Goal: Task Accomplishment & Management: Use online tool/utility

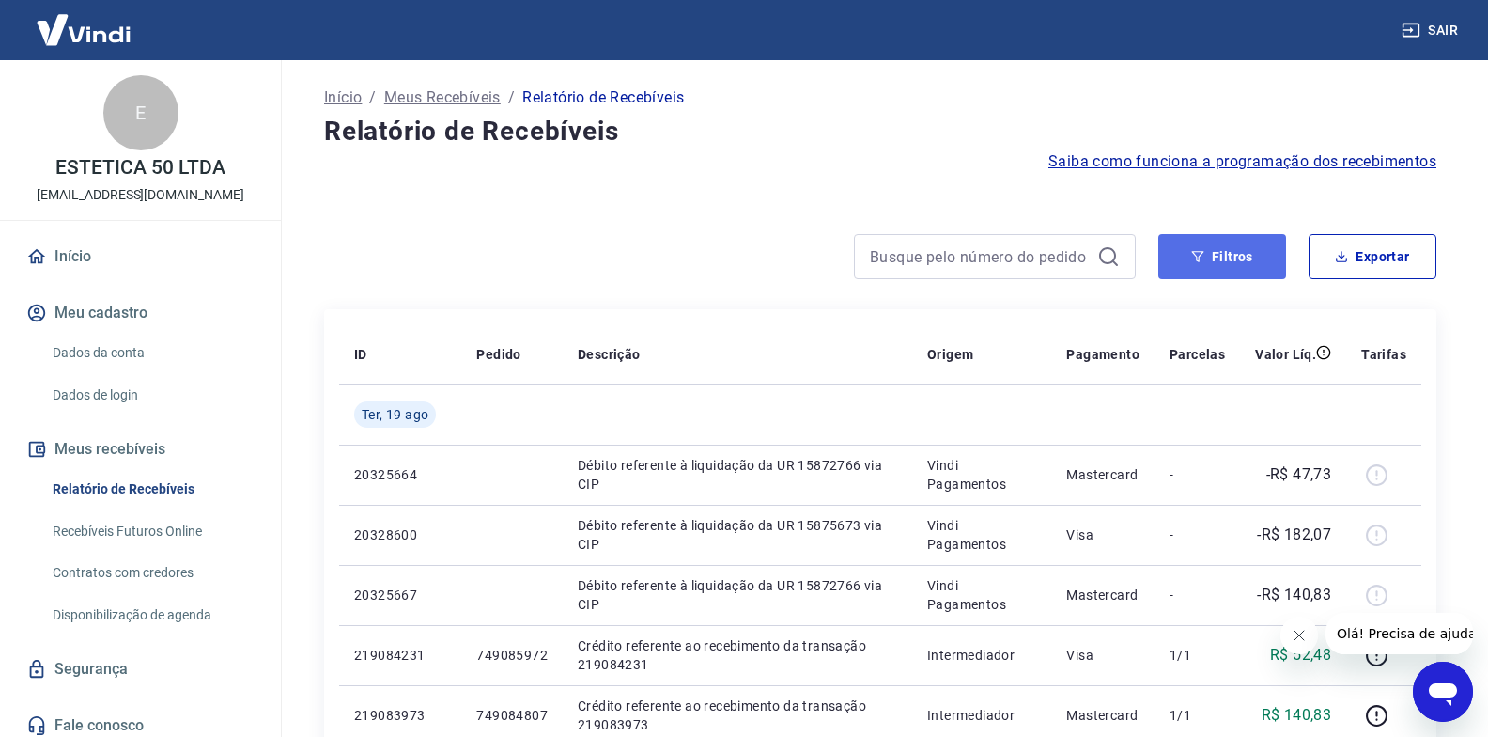
click at [1213, 257] on button "Filtros" at bounding box center [1222, 256] width 128 height 45
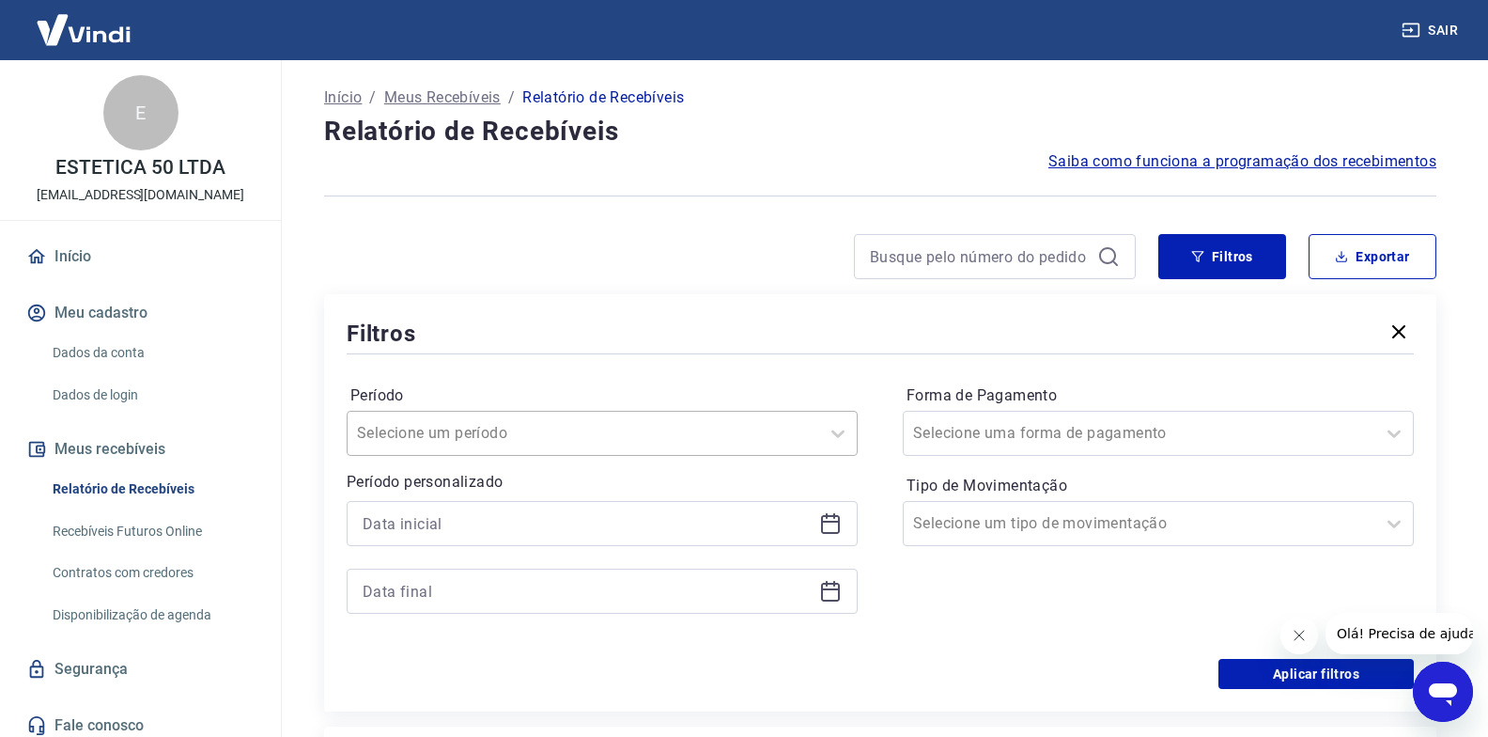
click at [478, 442] on input "Período" at bounding box center [452, 433] width 190 height 23
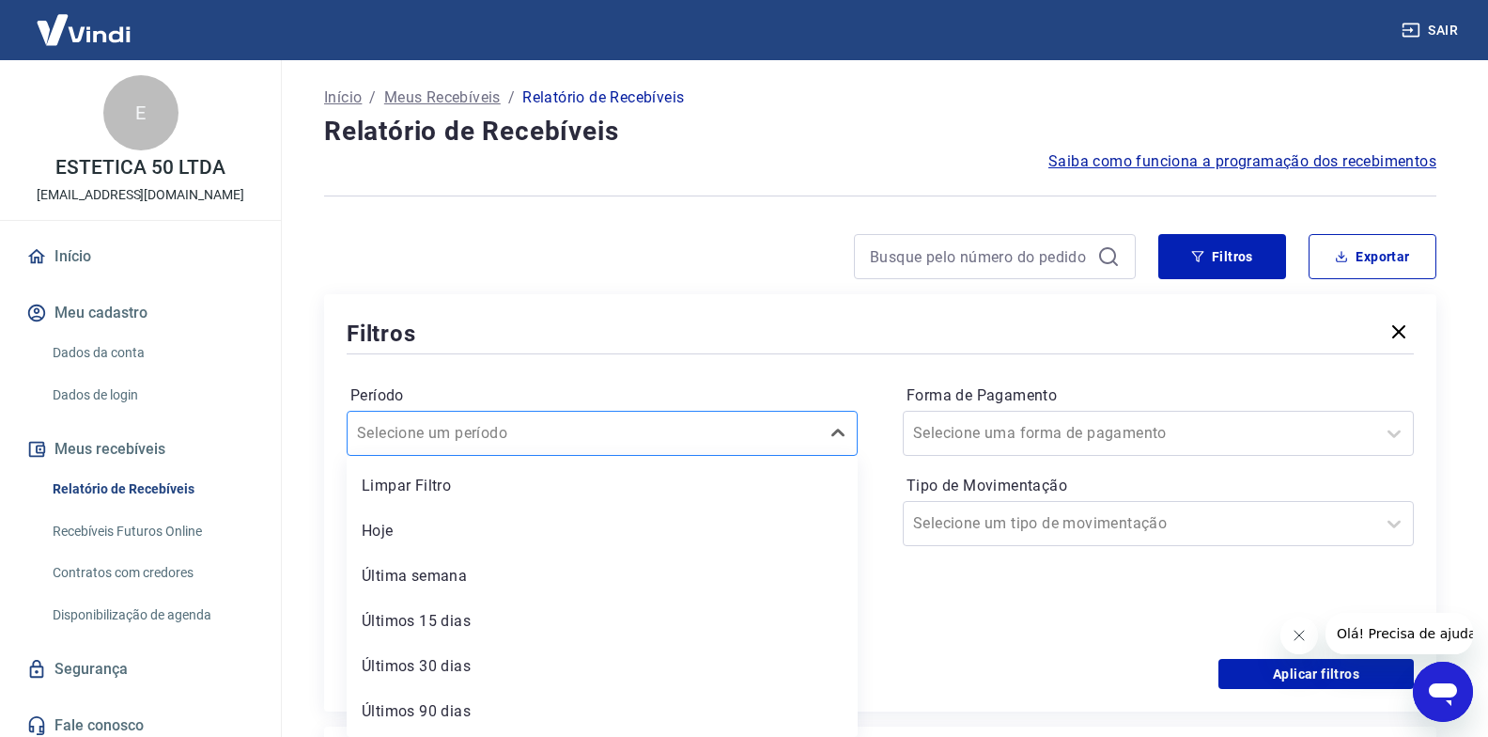
scroll to position [1, 0]
click at [478, 442] on input "Período" at bounding box center [452, 432] width 190 height 23
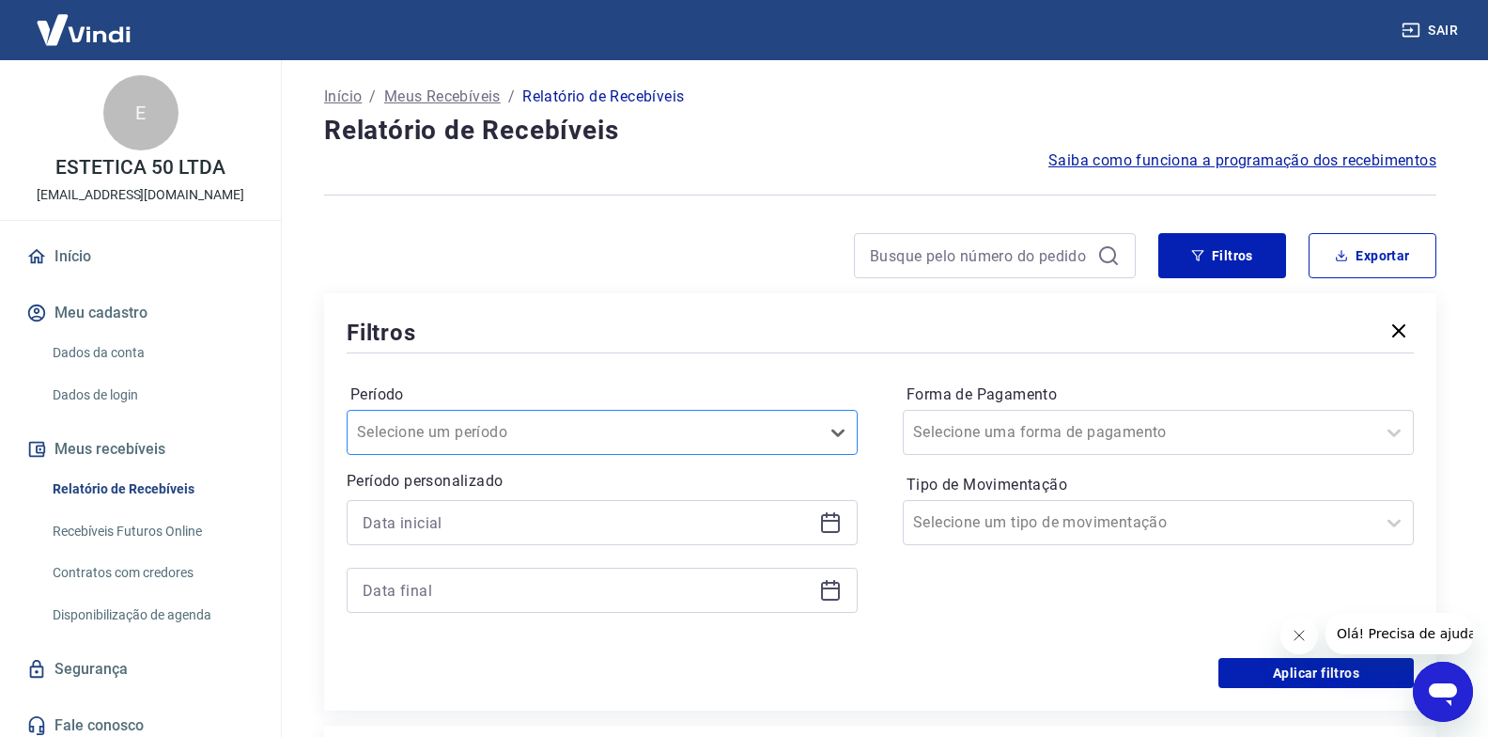
scroll to position [95, 0]
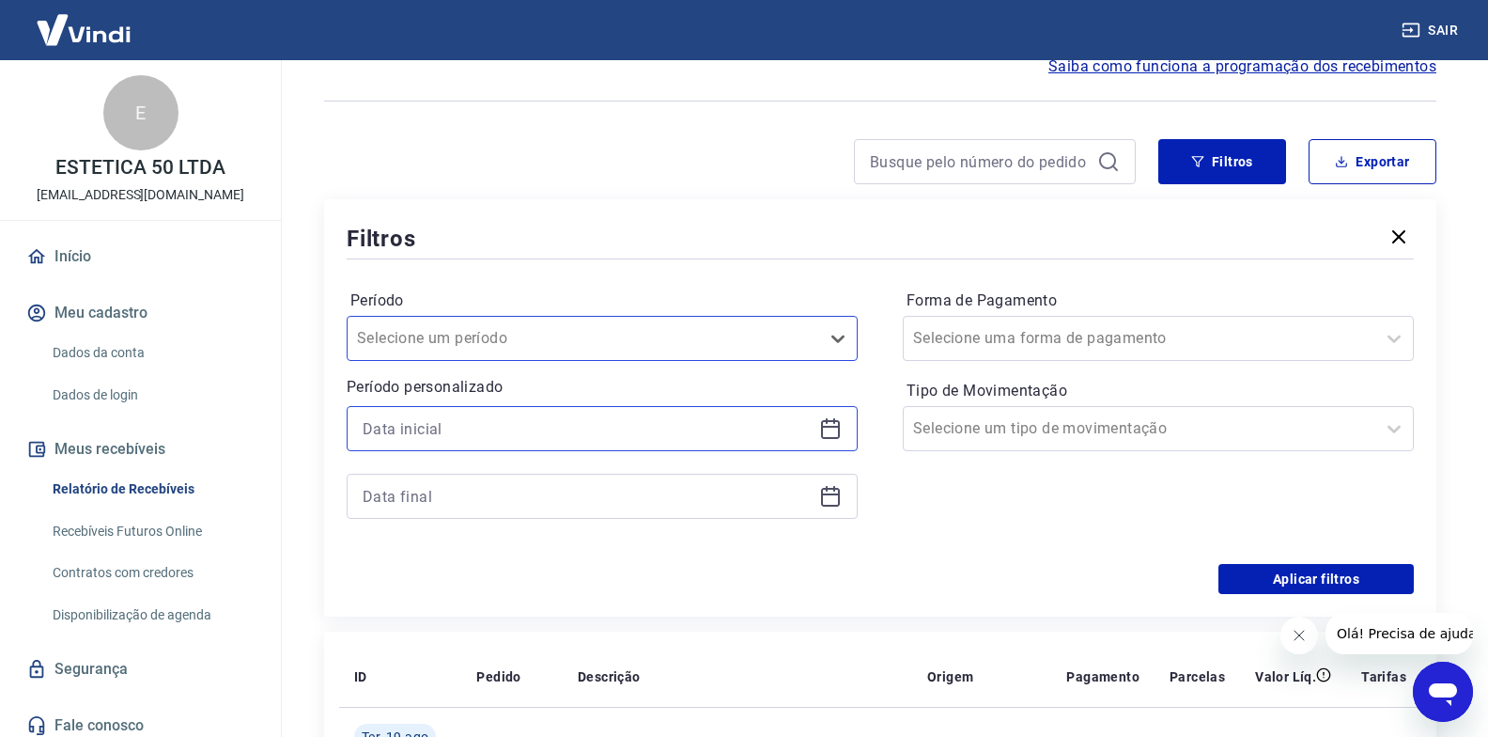
click at [476, 428] on input at bounding box center [587, 428] width 449 height 28
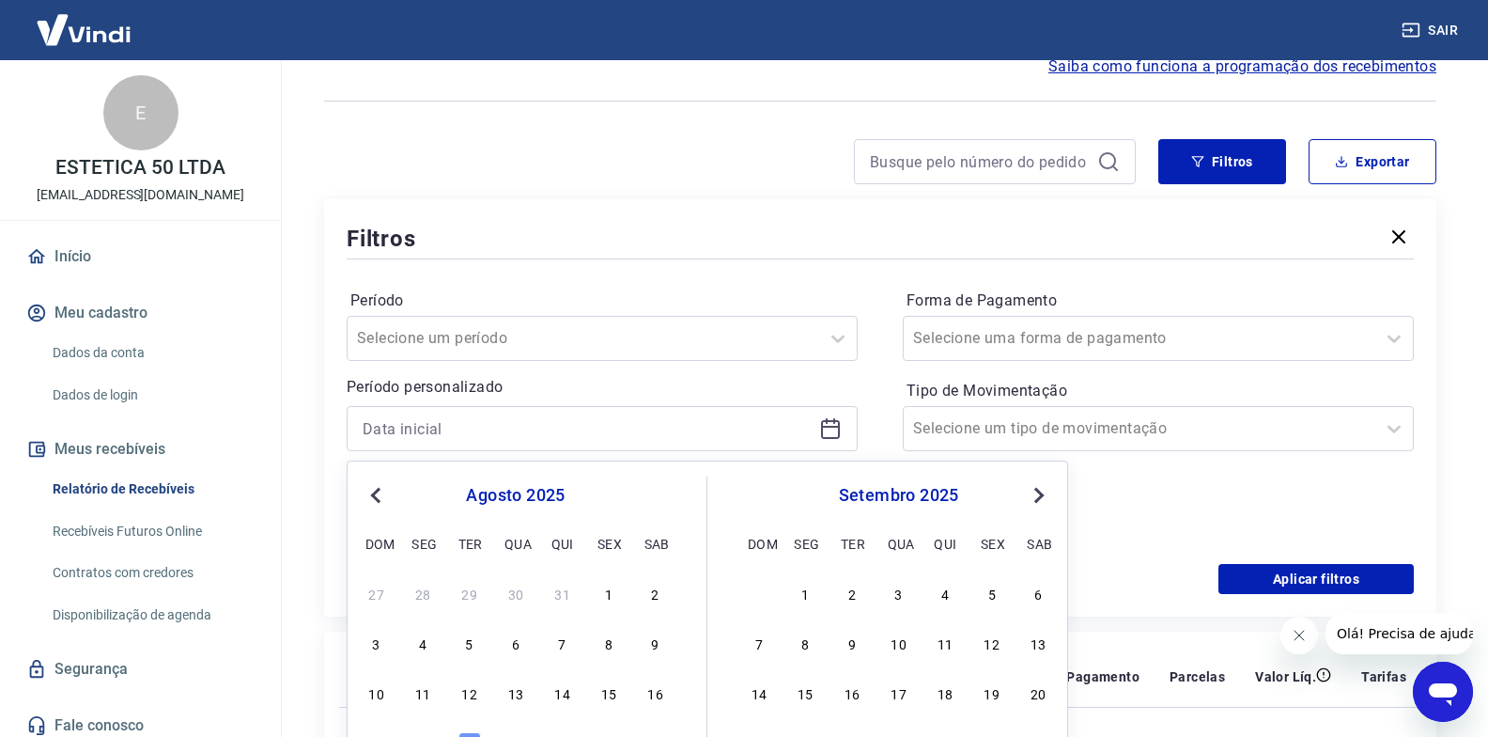
click at [378, 494] on span "Previous Month" at bounding box center [378, 495] width 0 height 22
click at [467, 593] on div "1" at bounding box center [469, 593] width 23 height 23
click at [467, 593] on div "Aplicar filtros" at bounding box center [880, 579] width 1067 height 30
type input "01/07/2025"
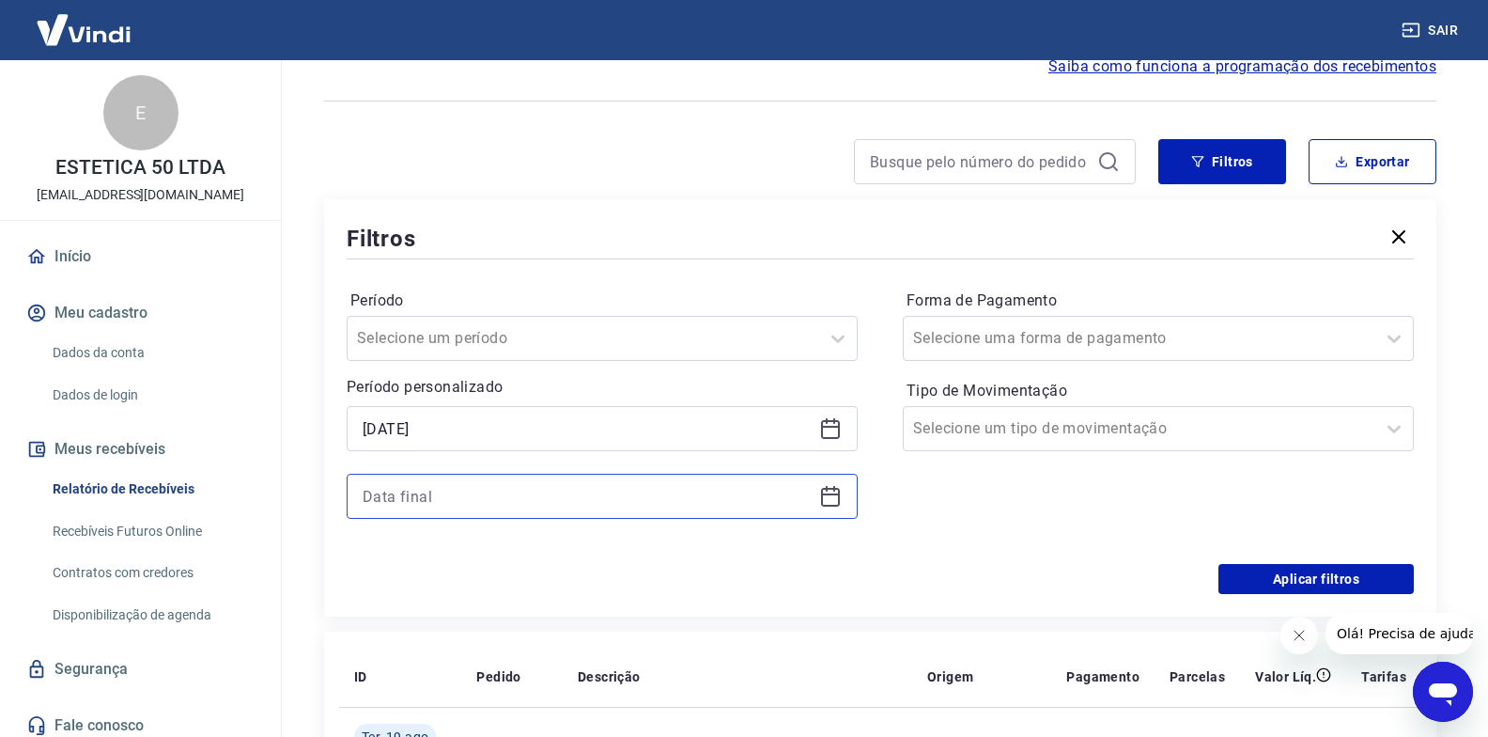
click at [641, 496] on input at bounding box center [587, 496] width 449 height 28
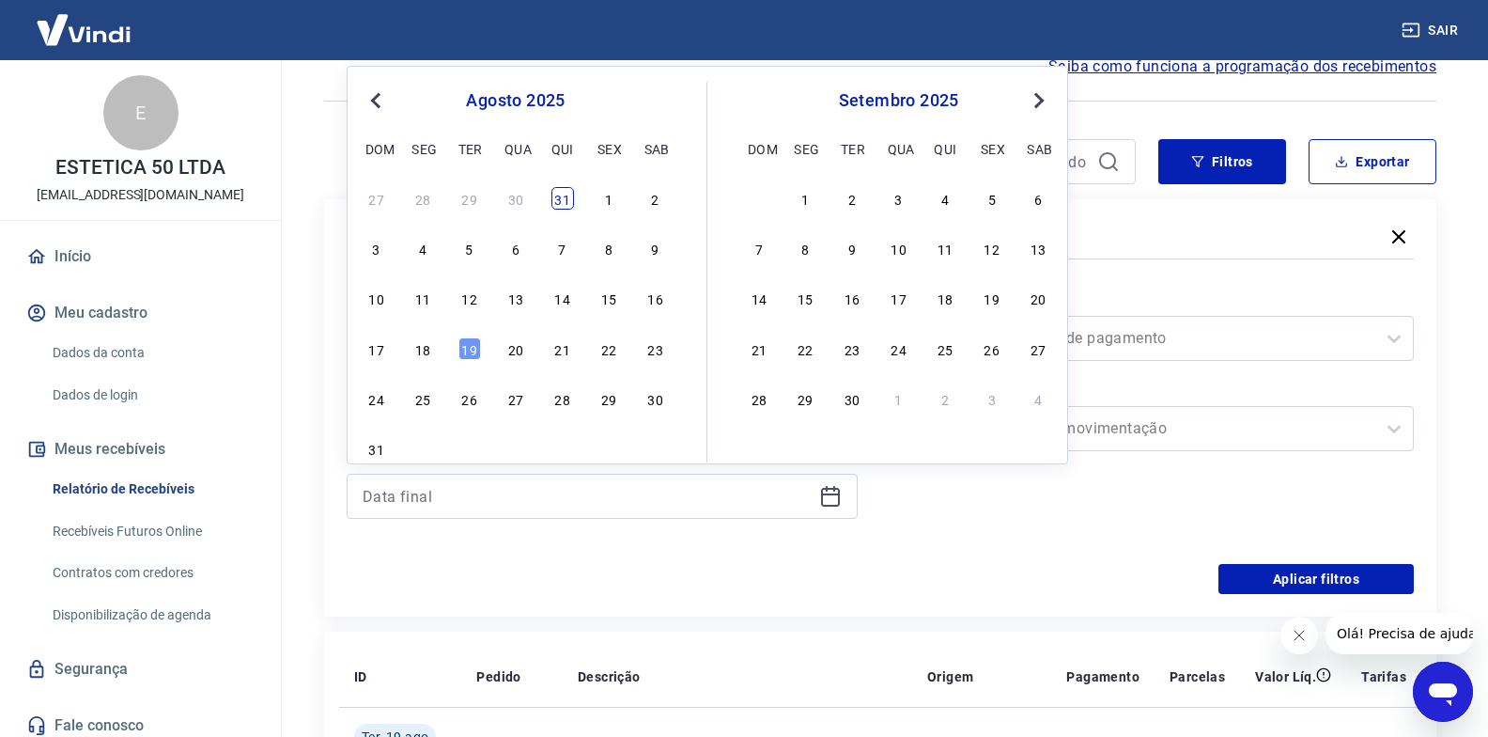
click at [565, 206] on div "31" at bounding box center [562, 198] width 23 height 23
type input "31/07/2025"
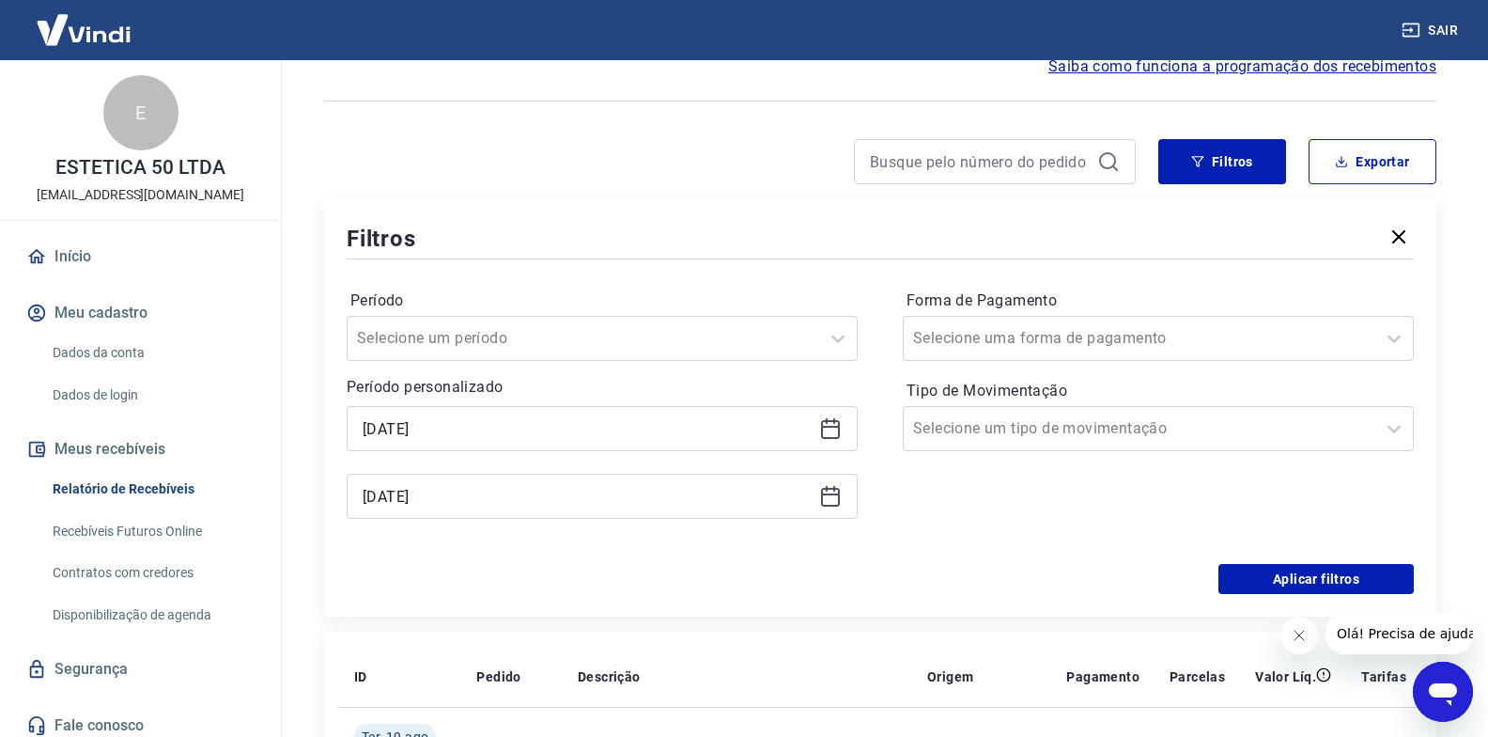
click at [565, 206] on div "Filtros Período Selecione um período Período personalizado Selected date: terça…" at bounding box center [880, 407] width 1112 height 417
click at [1375, 162] on button "Exportar" at bounding box center [1373, 161] width 128 height 45
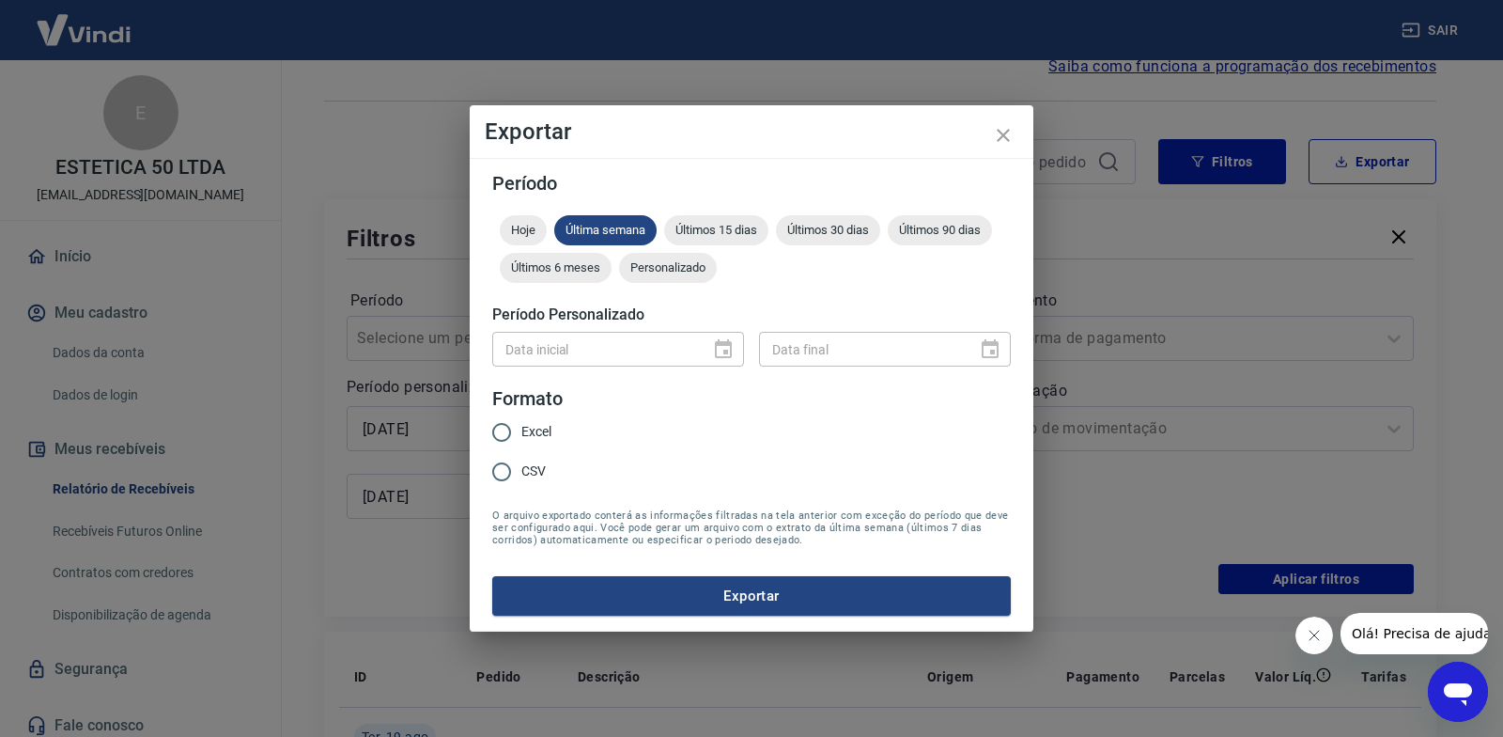
click at [504, 439] on input "Excel" at bounding box center [501, 431] width 39 height 39
radio input "true"
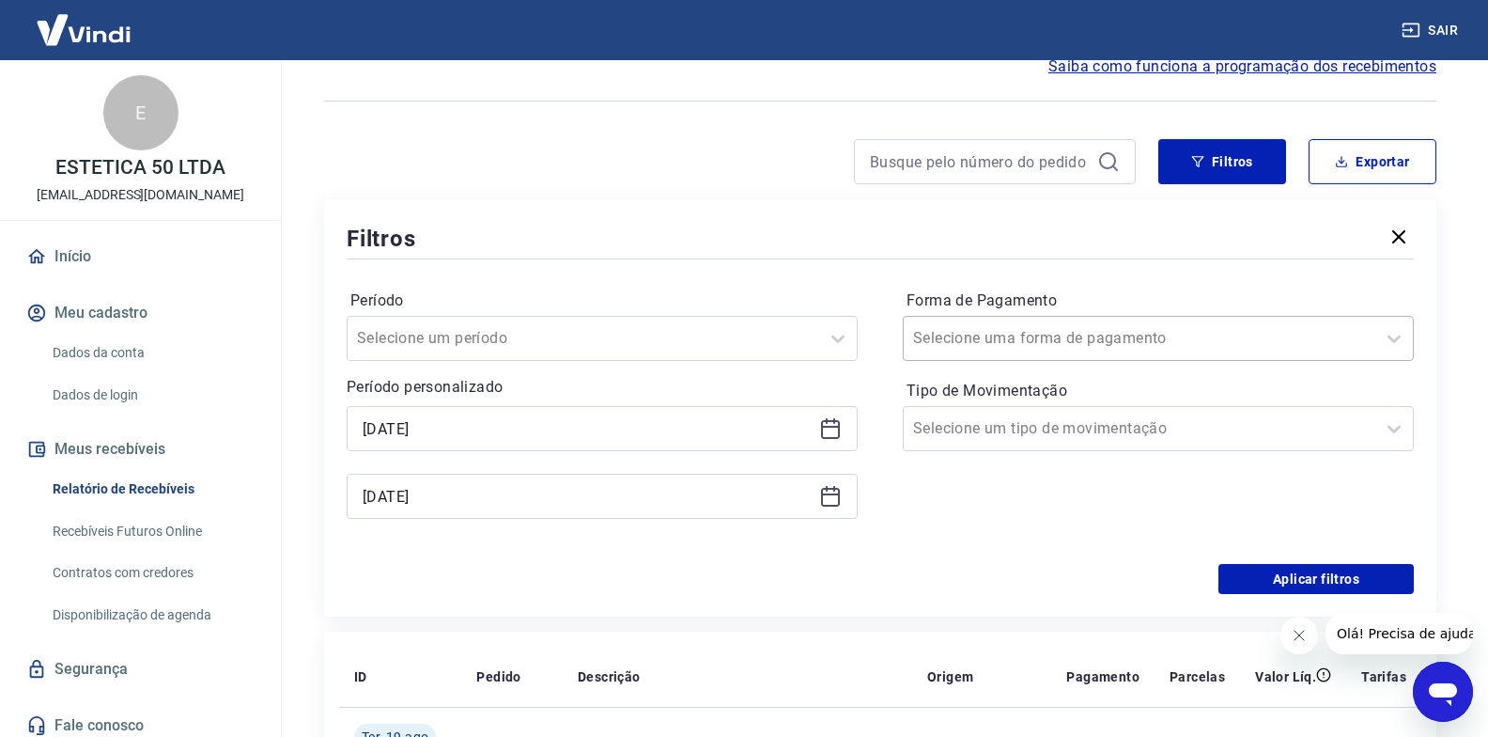
click at [1032, 336] on input "Forma de Pagamento" at bounding box center [1008, 338] width 190 height 23
click at [982, 425] on input "Tipo de Movimentação" at bounding box center [1008, 428] width 190 height 23
click at [1358, 158] on button "Exportar" at bounding box center [1373, 161] width 128 height 45
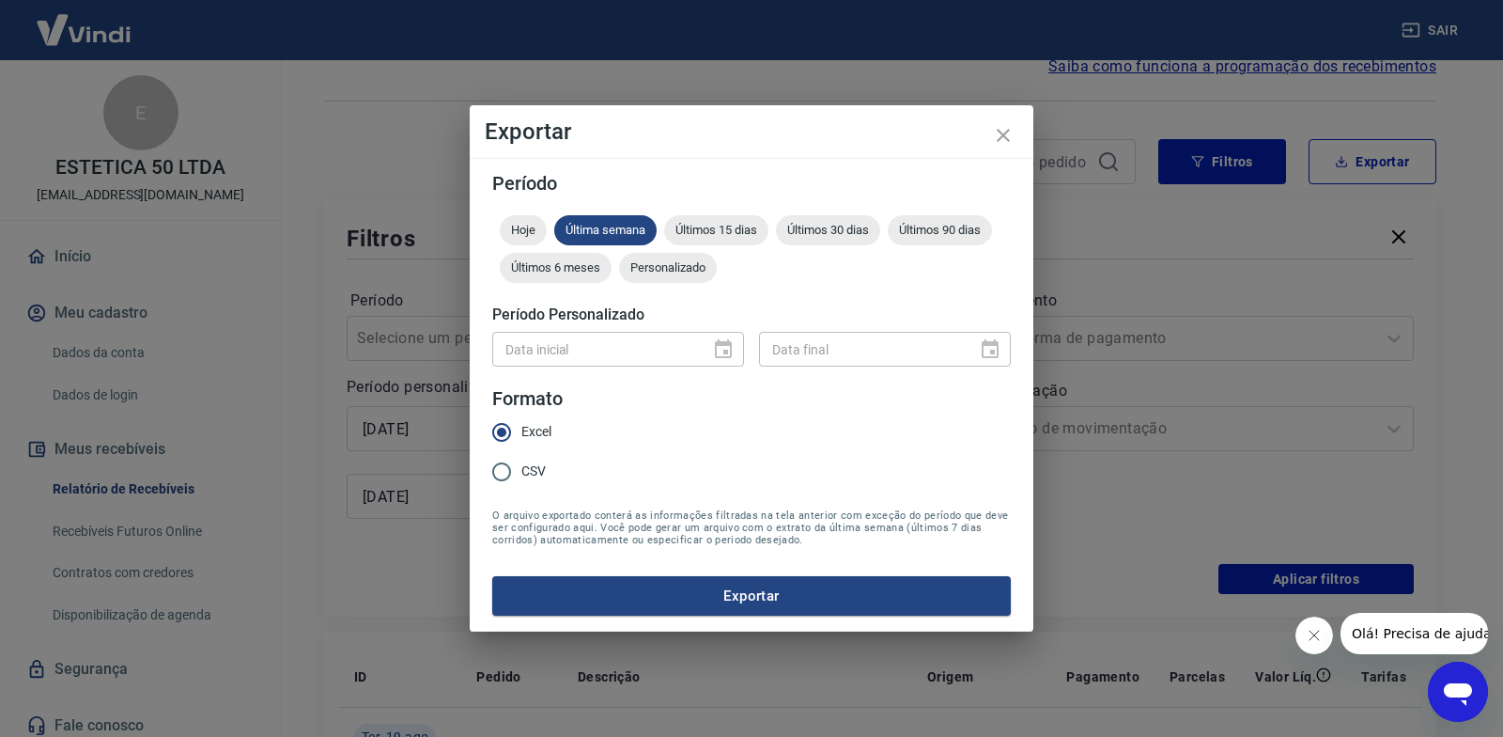
click at [659, 344] on input "Data inicial" at bounding box center [594, 349] width 205 height 35
click at [720, 346] on div "Data inicial" at bounding box center [618, 349] width 252 height 35
click at [655, 272] on span "Personalizado" at bounding box center [668, 267] width 98 height 14
click at [718, 340] on icon "Choose date" at bounding box center [723, 348] width 17 height 19
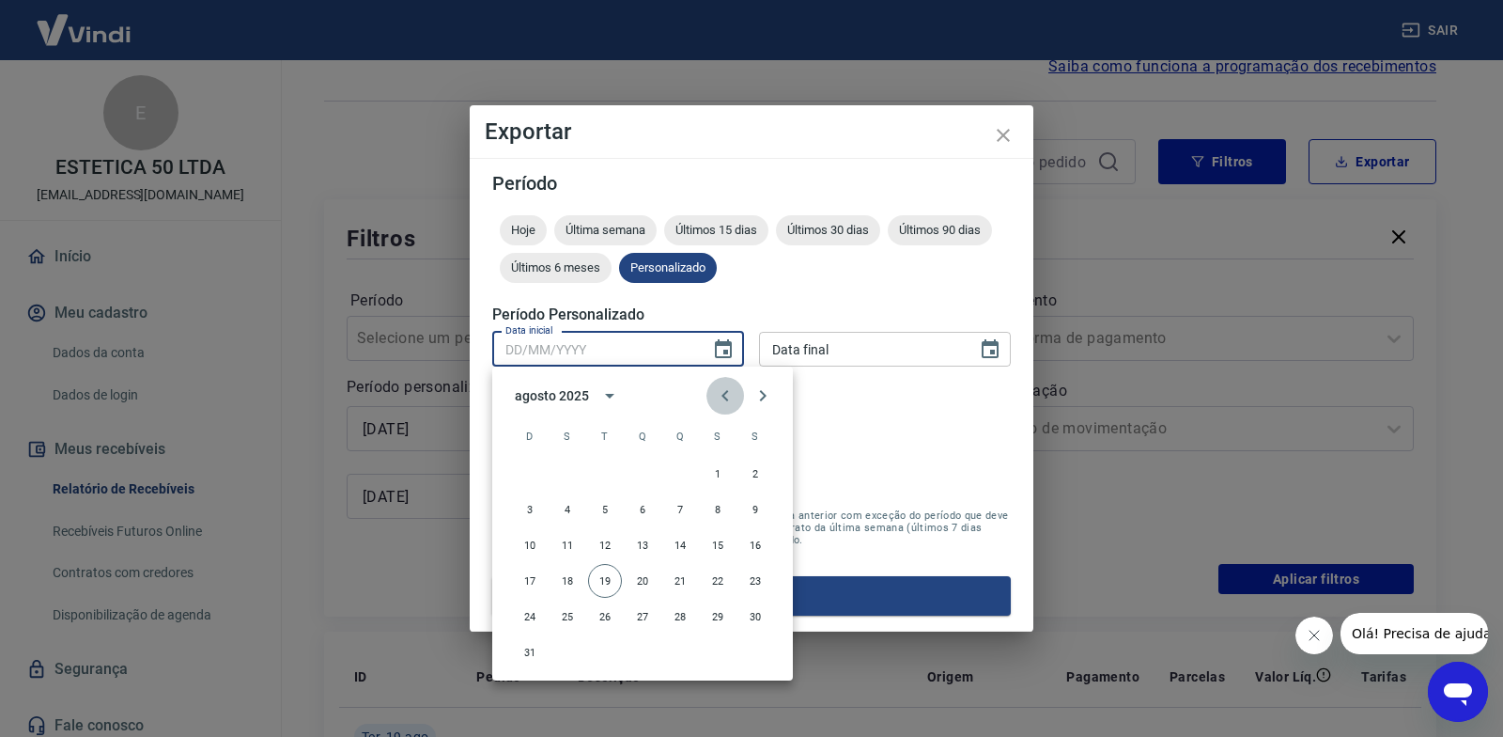
click at [722, 393] on icon "Previous month" at bounding box center [725, 395] width 23 height 23
click at [600, 473] on button "1" at bounding box center [605, 474] width 34 height 34
type input "01/07/2025"
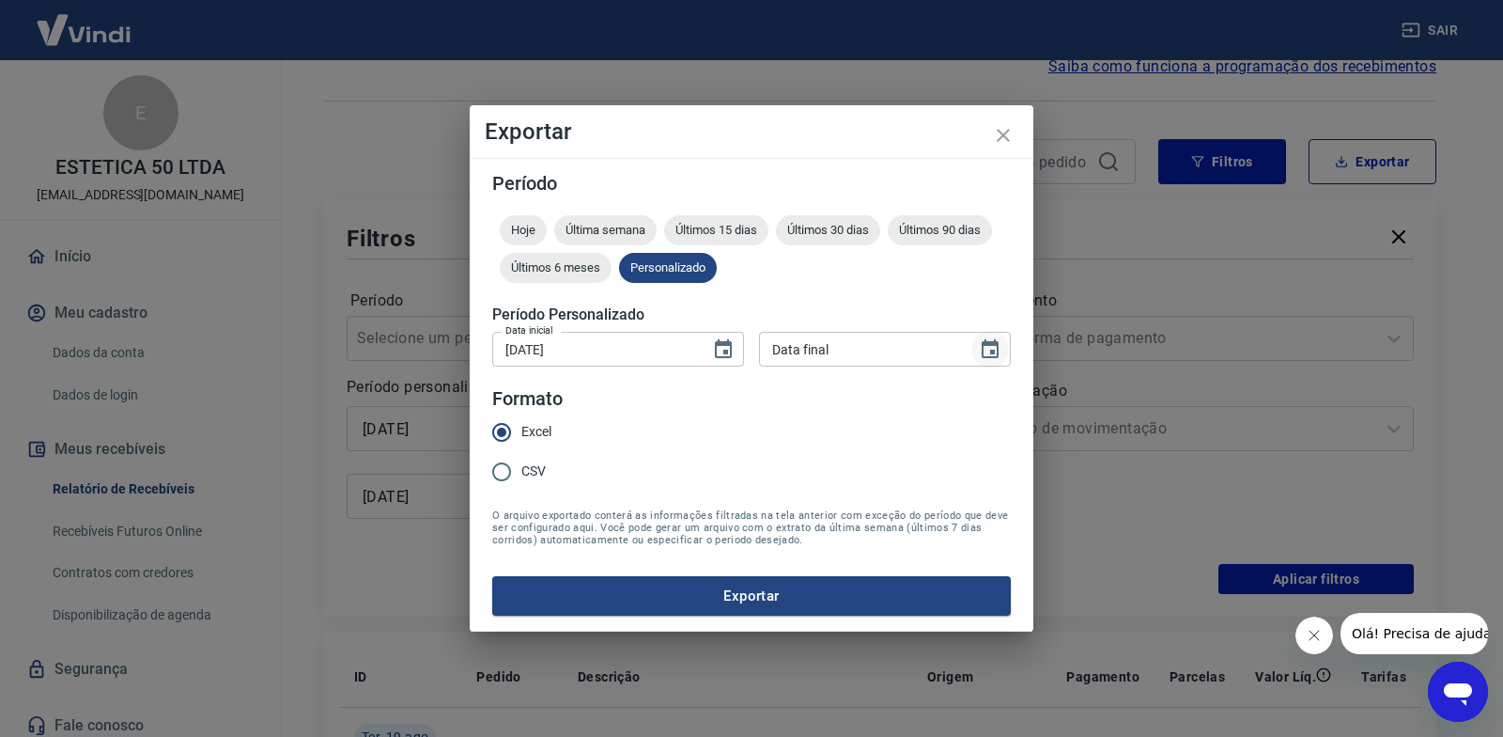
click at [986, 346] on icon "Choose date" at bounding box center [990, 349] width 23 height 23
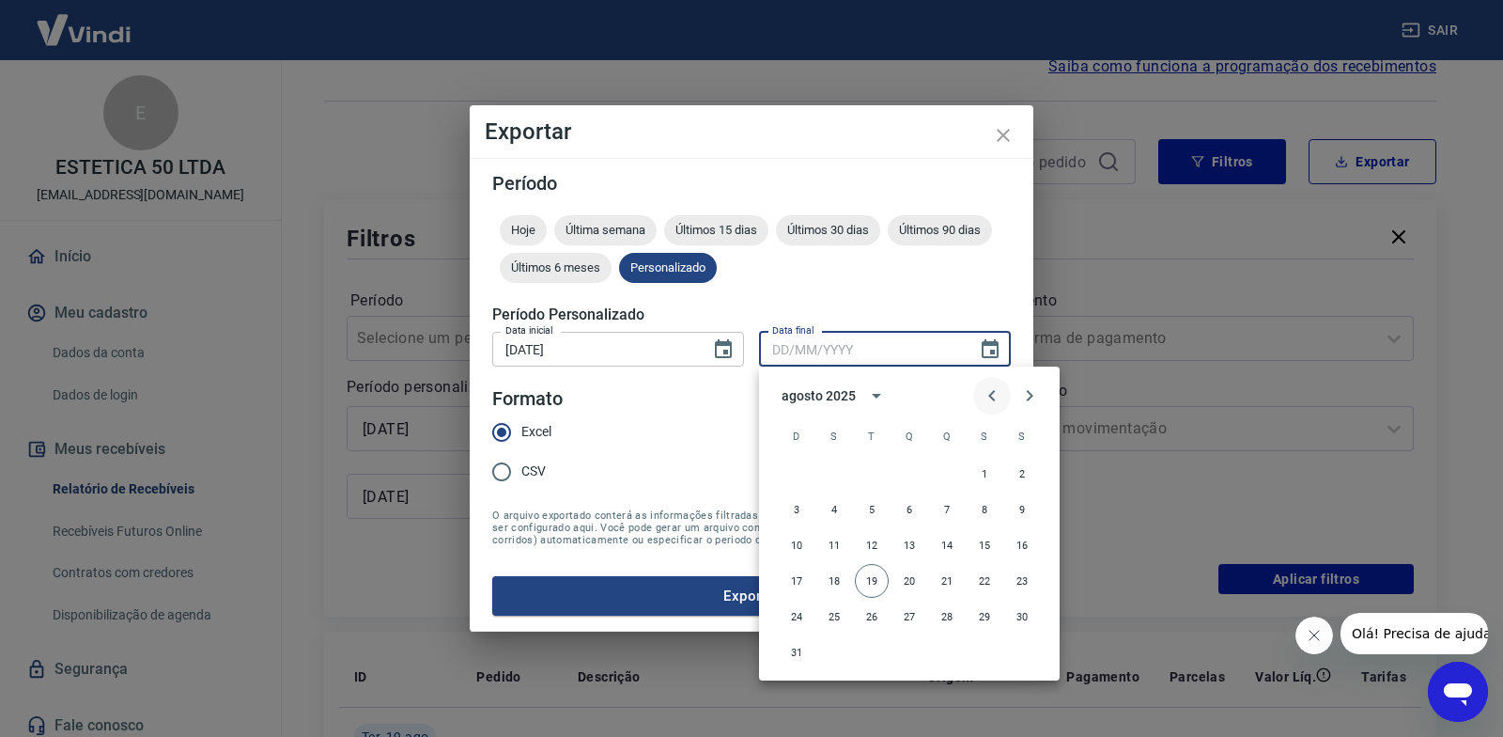
click at [991, 393] on icon "Previous month" at bounding box center [991, 395] width 7 height 11
click at [952, 615] on button "31" at bounding box center [947, 616] width 34 height 34
type input "31/07/2025"
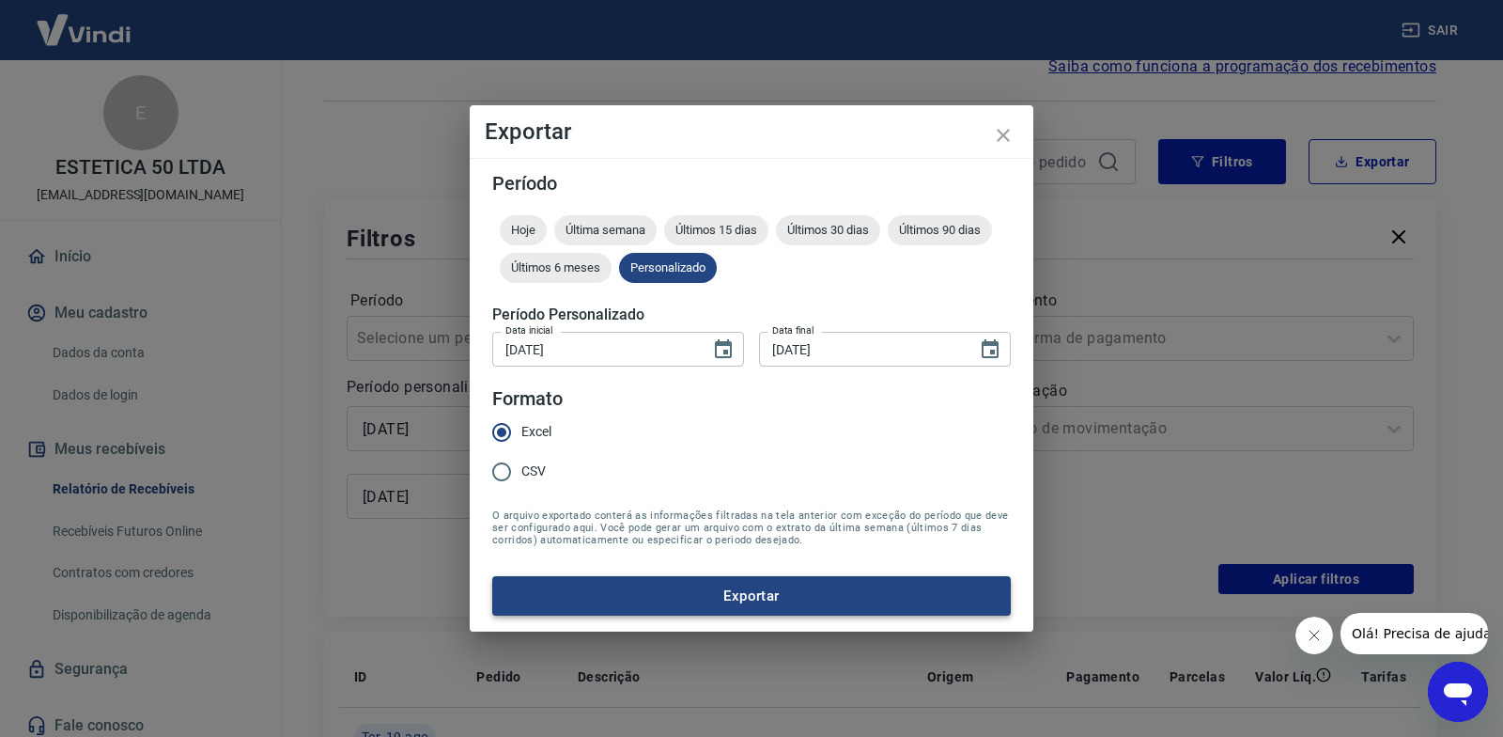
click at [851, 591] on button "Exportar" at bounding box center [751, 595] width 519 height 39
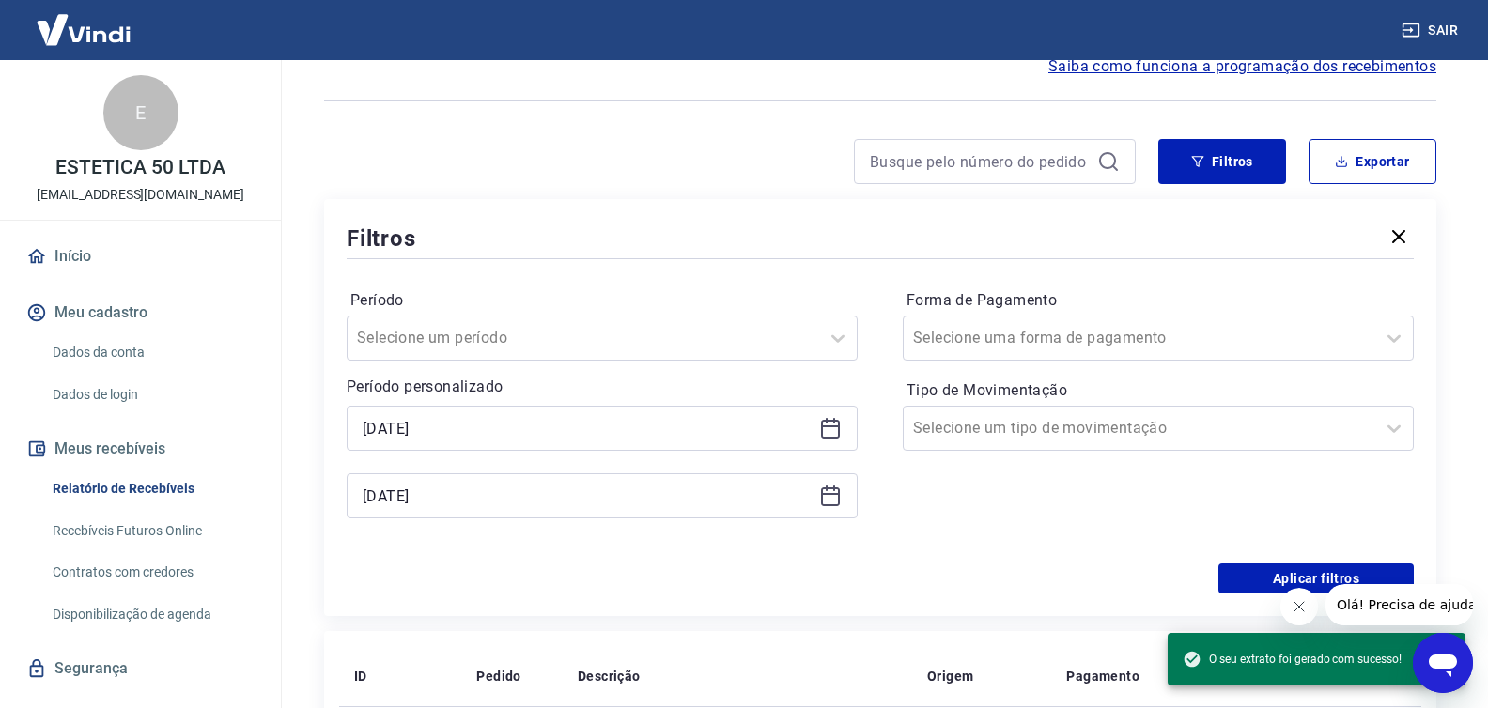
click at [1296, 660] on span "O seu extrato foi gerado com sucesso!" at bounding box center [1292, 659] width 219 height 19
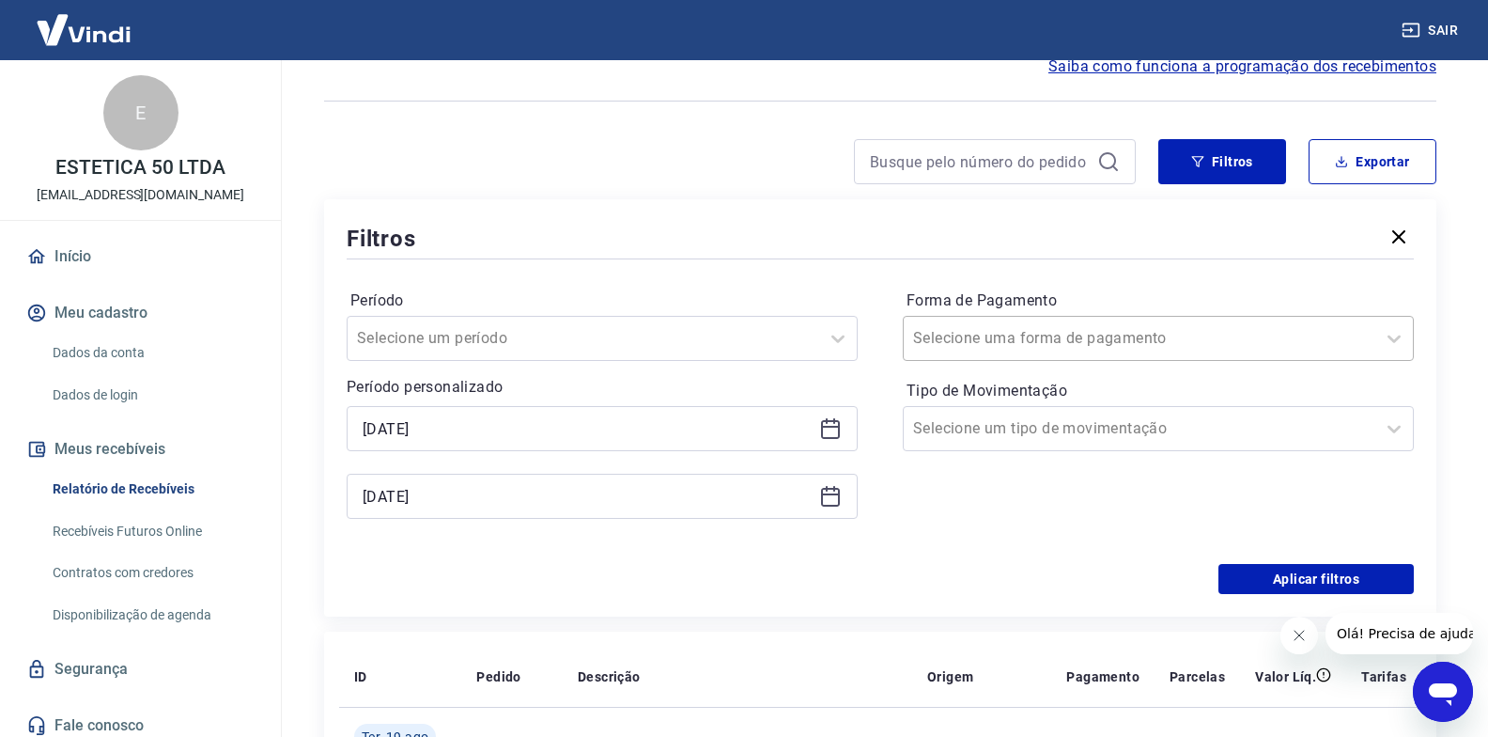
click at [1135, 326] on div at bounding box center [1139, 338] width 453 height 26
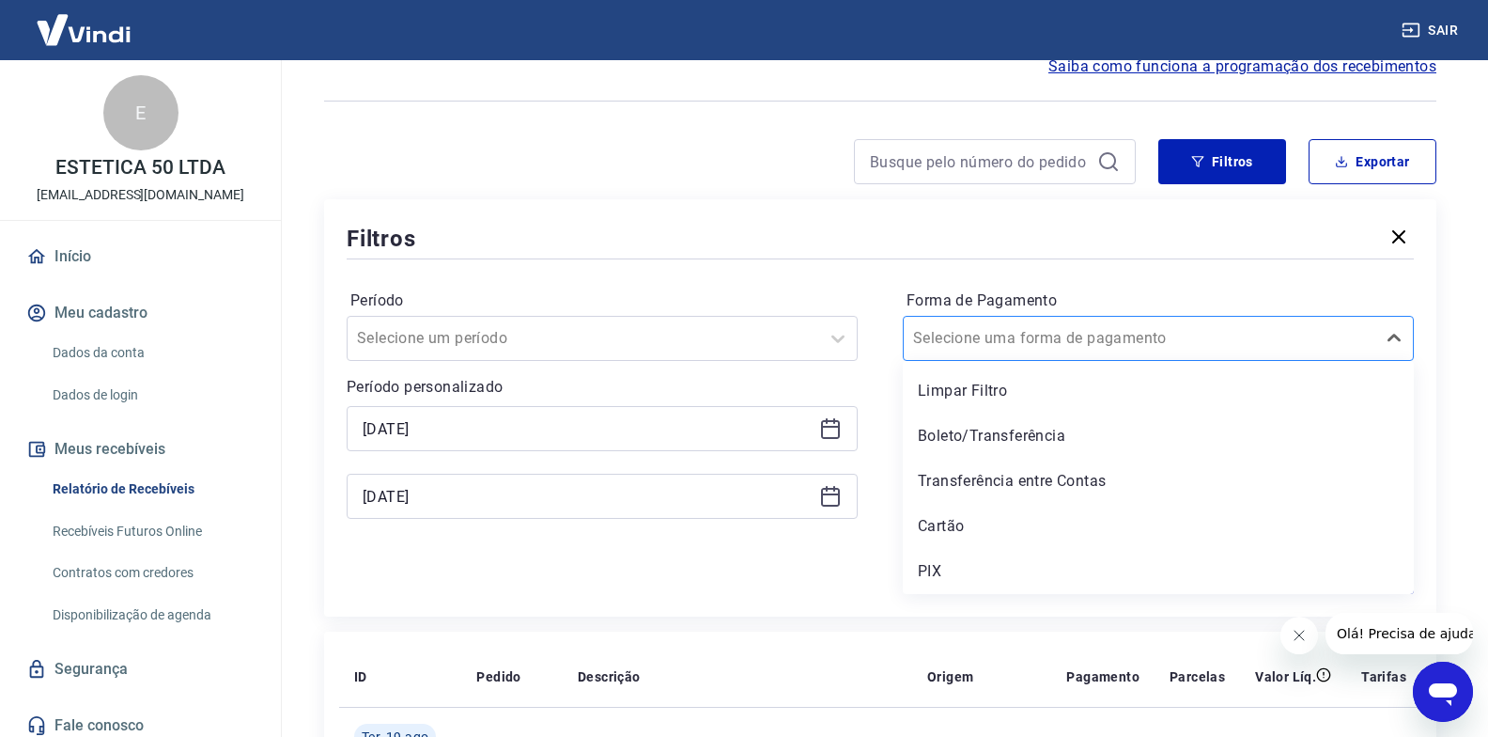
click at [1135, 326] on div at bounding box center [1139, 338] width 453 height 26
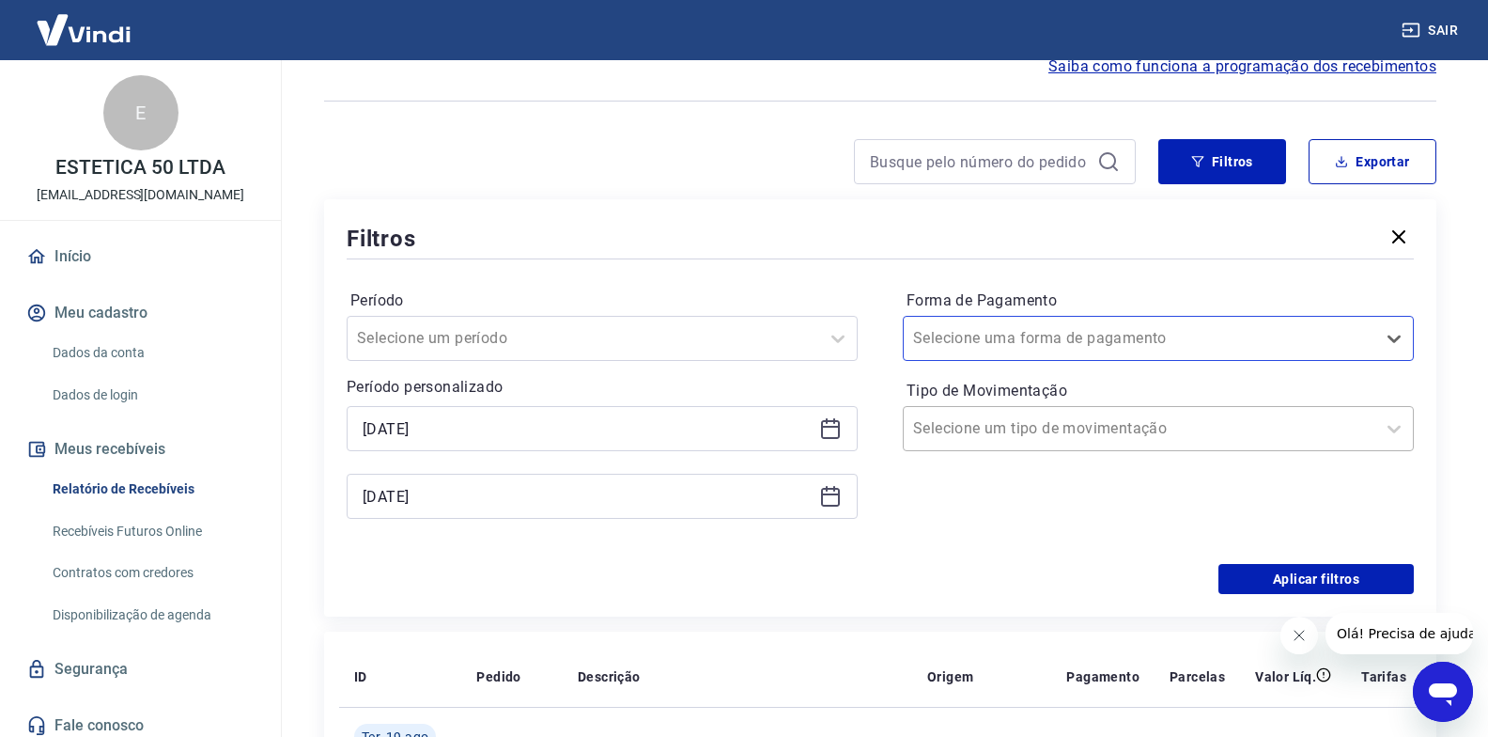
click at [1093, 434] on div at bounding box center [1139, 428] width 453 height 26
click at [1394, 172] on button "Exportar" at bounding box center [1373, 161] width 128 height 45
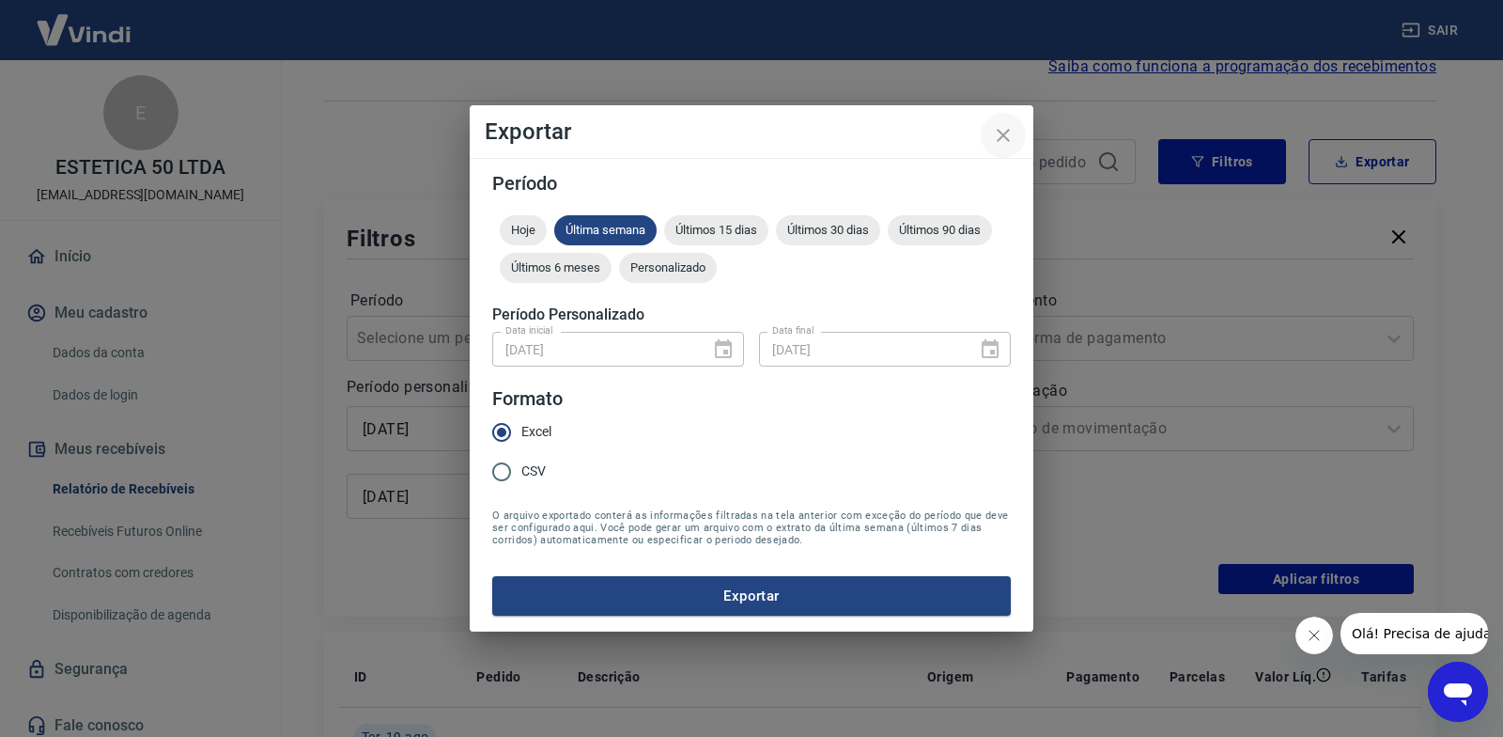
click at [1000, 135] on icon "close" at bounding box center [1003, 135] width 23 height 23
